Goal: Transaction & Acquisition: Purchase product/service

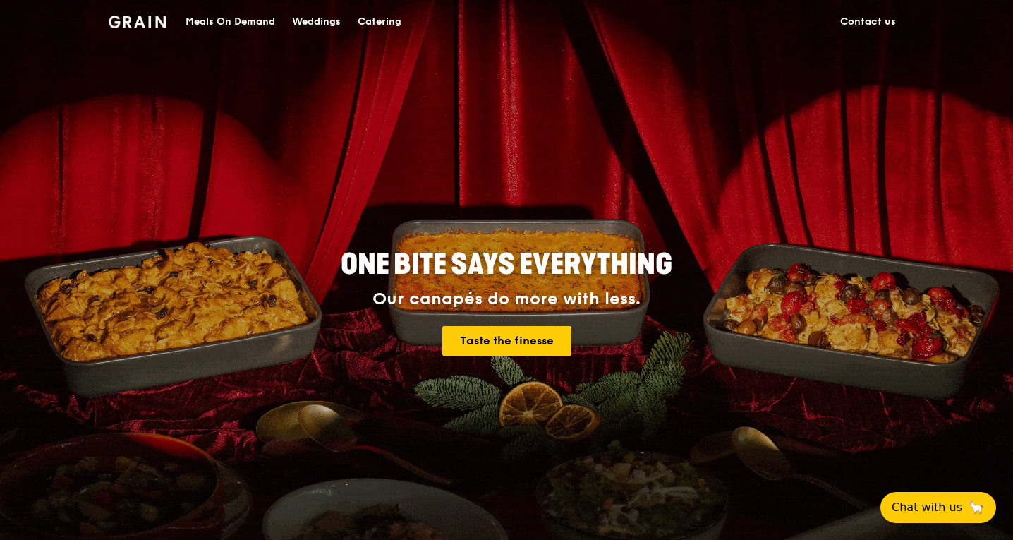
click at [366, 24] on div "Catering" at bounding box center [380, 22] width 44 height 42
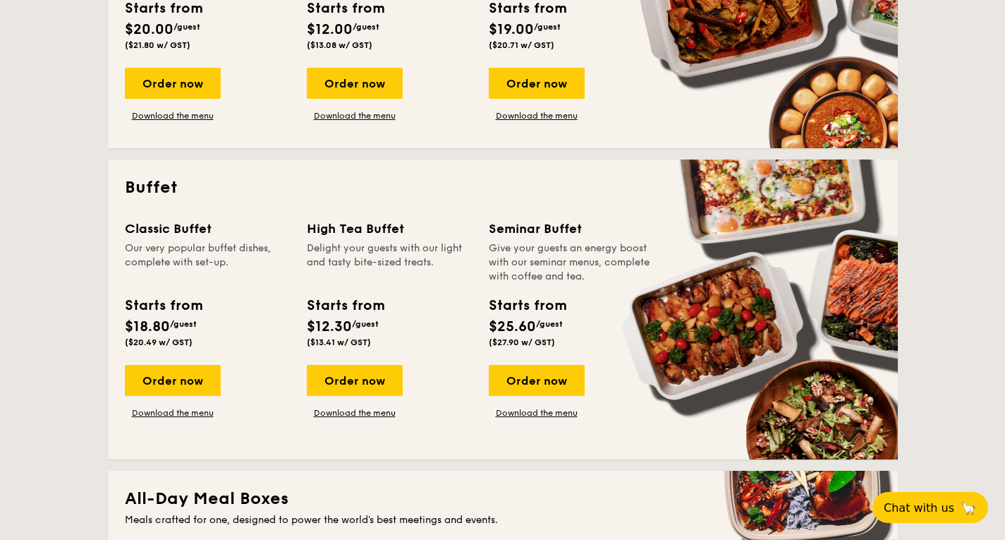
scroll to position [564, 0]
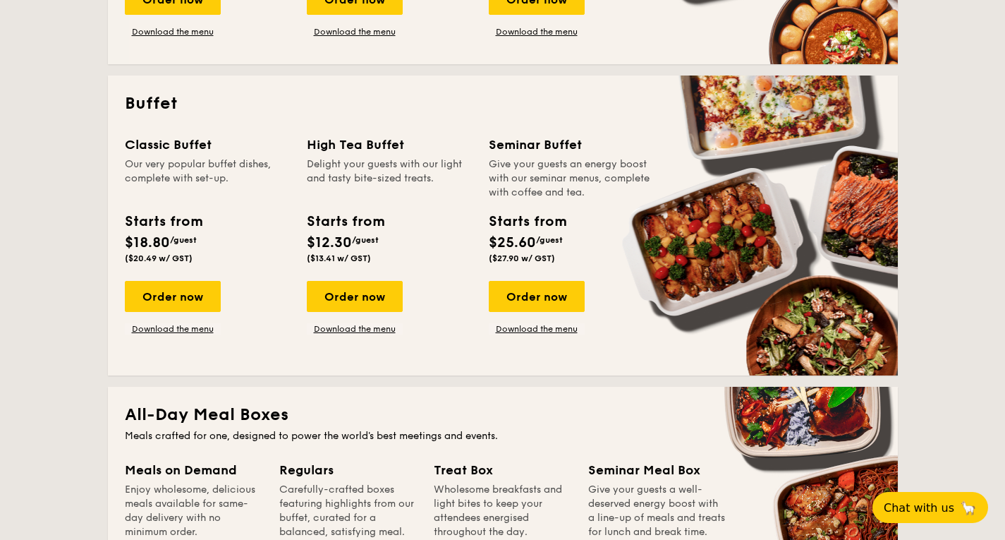
click at [166, 298] on div "Order now" at bounding box center [173, 296] width 96 height 31
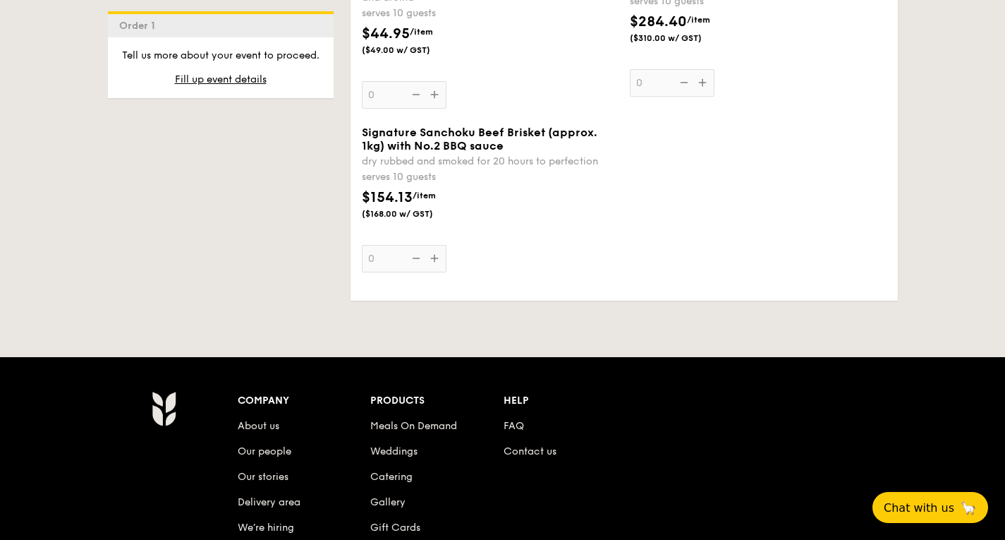
scroll to position [1987, 0]
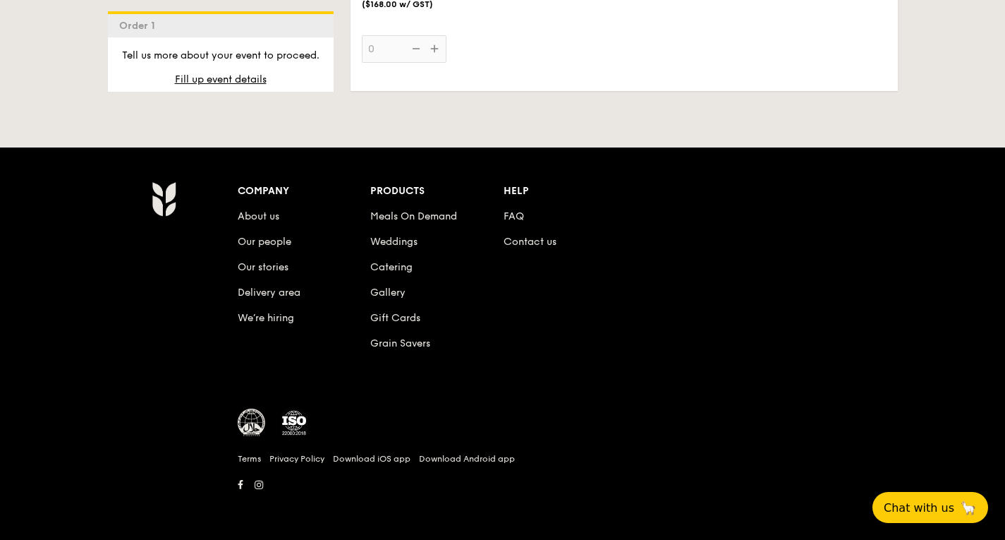
click at [510, 209] on li "FAQ" at bounding box center [570, 213] width 133 height 25
click at [513, 220] on link "FAQ" at bounding box center [514, 216] width 20 height 12
